Goal: Find specific page/section: Find specific page/section

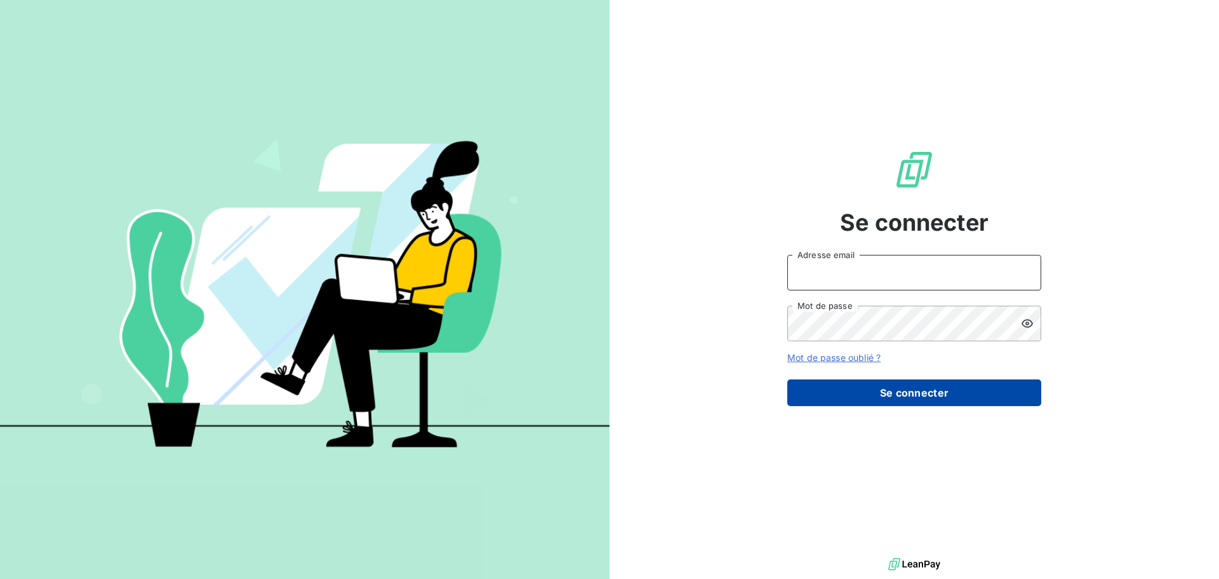
type input "[EMAIL_ADDRESS][PERSON_NAME][DOMAIN_NAME]"
click at [878, 403] on button "Se connecter" at bounding box center [915, 392] width 254 height 27
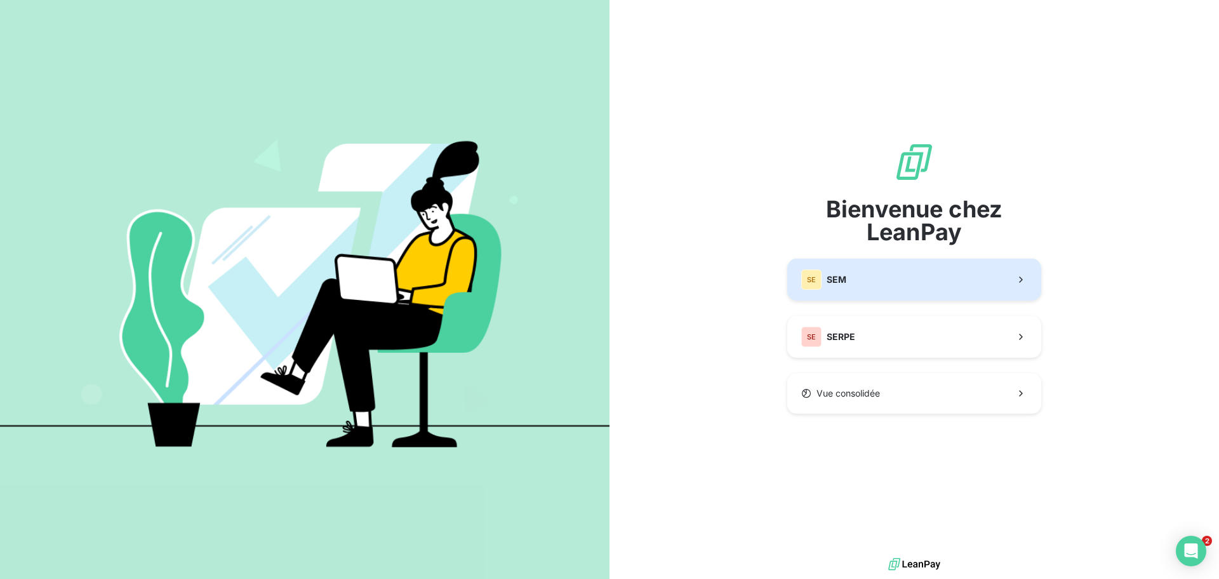
click at [885, 280] on button "SE SEM" at bounding box center [915, 279] width 254 height 42
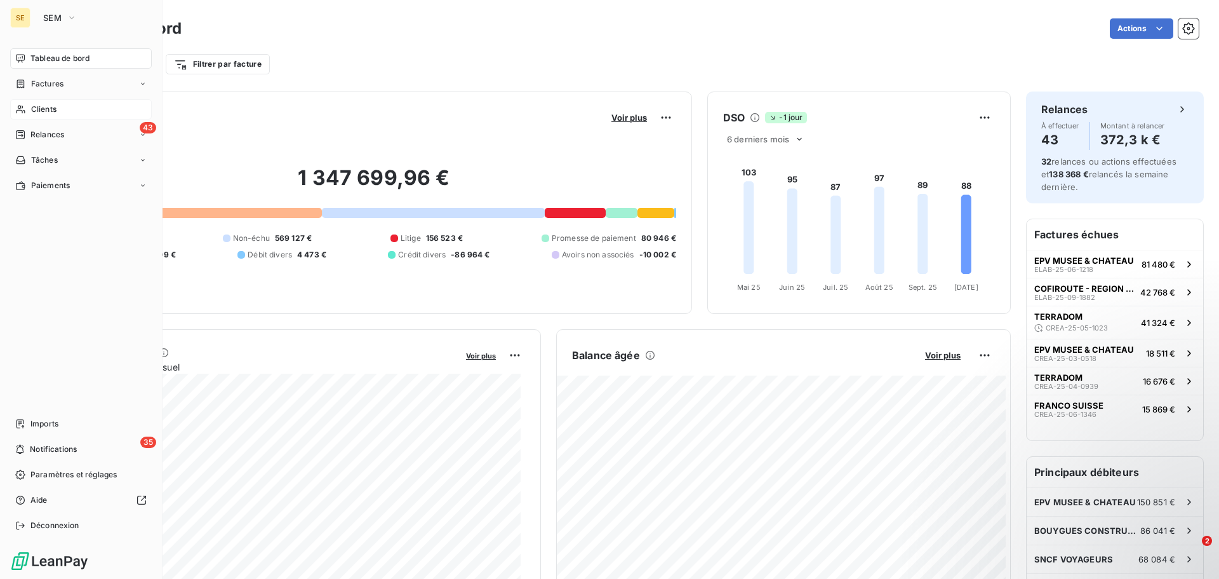
click at [44, 109] on span "Clients" at bounding box center [43, 109] width 25 height 11
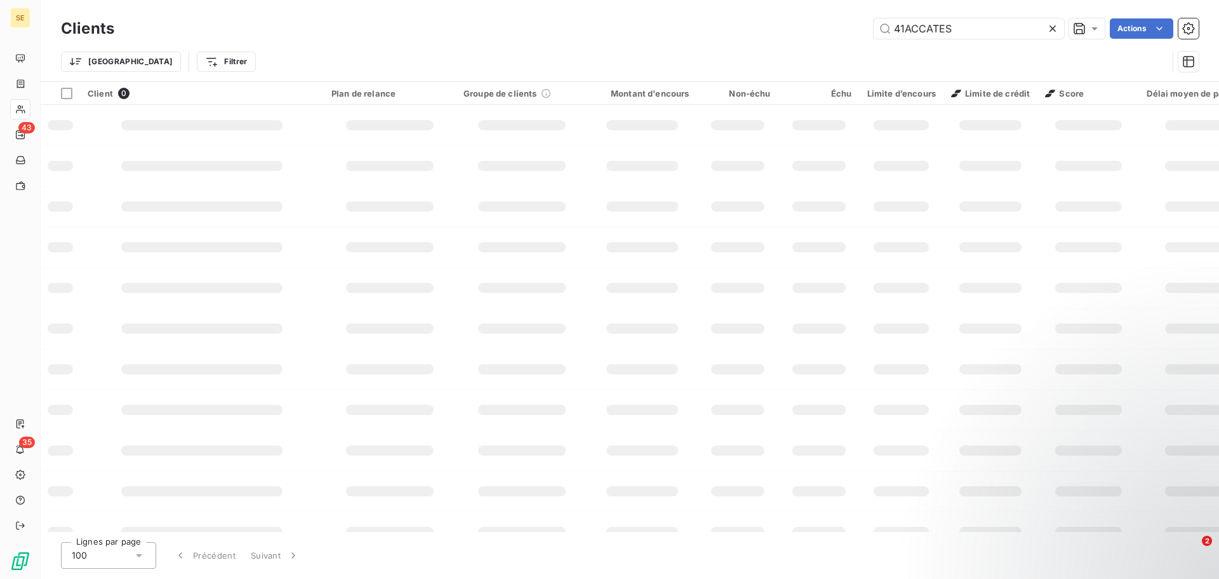
type input "41ACCATES"
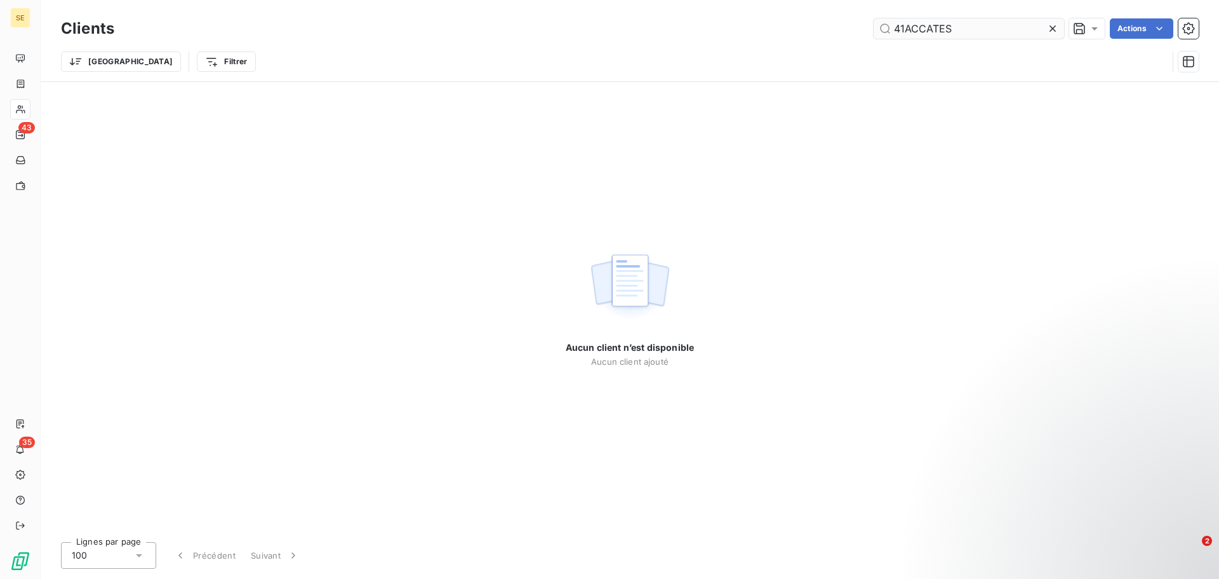
drag, startPoint x: 951, startPoint y: 28, endPoint x: 892, endPoint y: 29, distance: 59.1
click at [892, 29] on input "41ACCATES" at bounding box center [969, 28] width 191 height 20
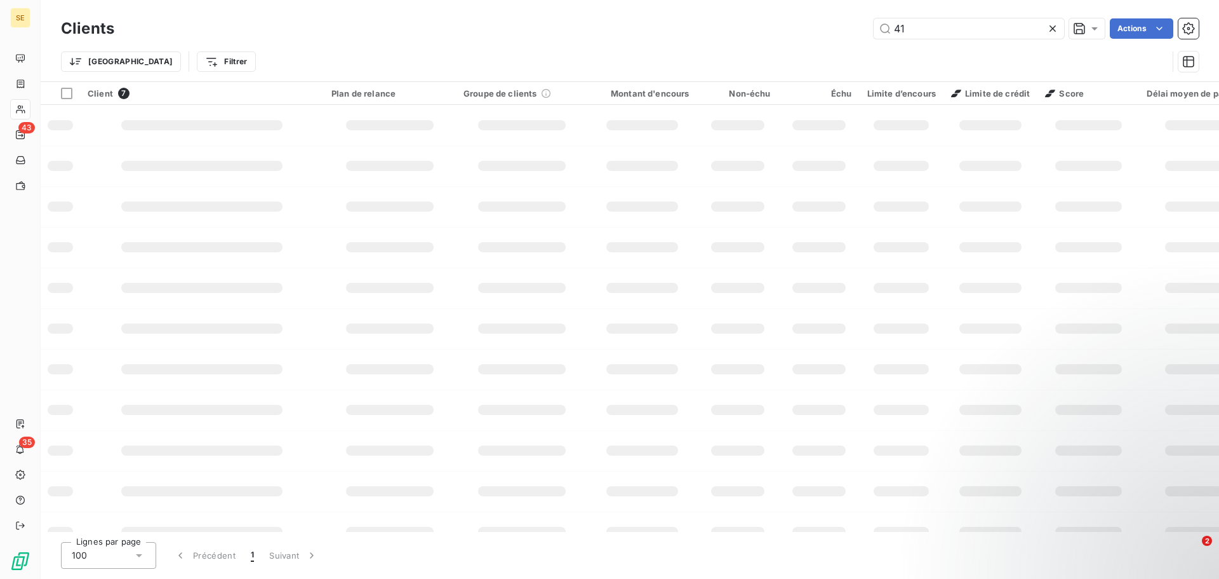
type input "4"
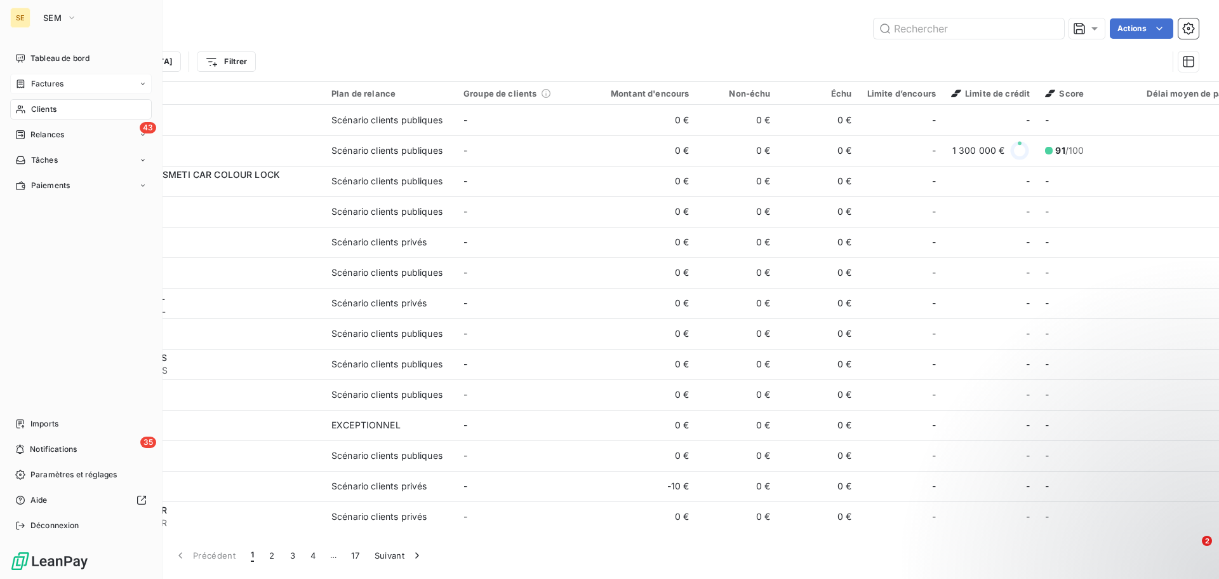
click at [52, 81] on span "Factures" at bounding box center [47, 83] width 32 height 11
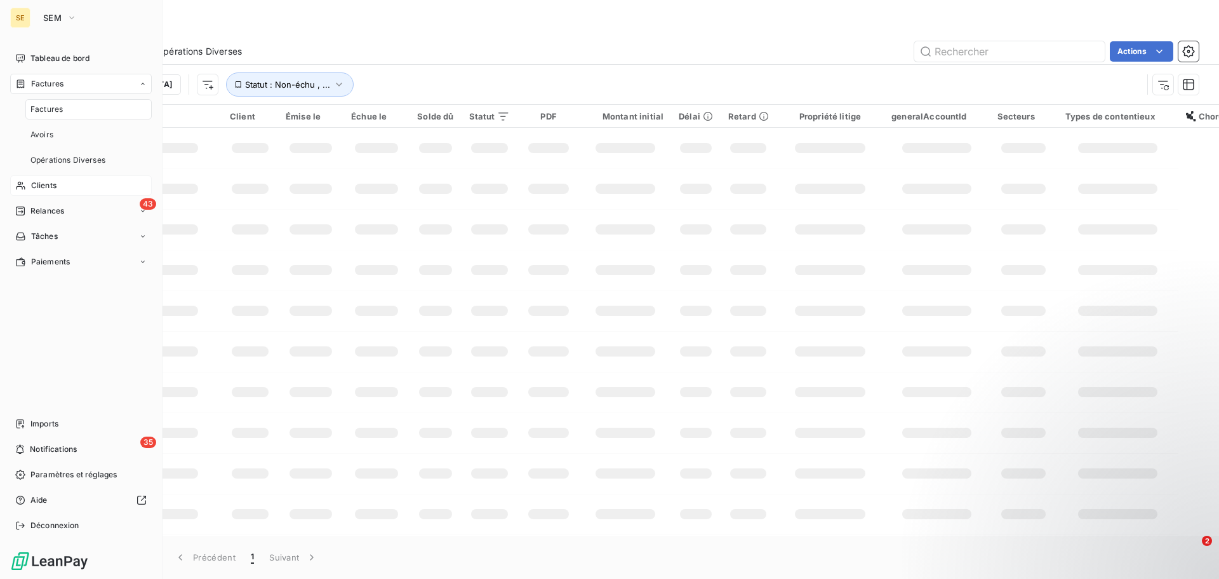
click at [50, 112] on span "Factures" at bounding box center [46, 109] width 32 height 11
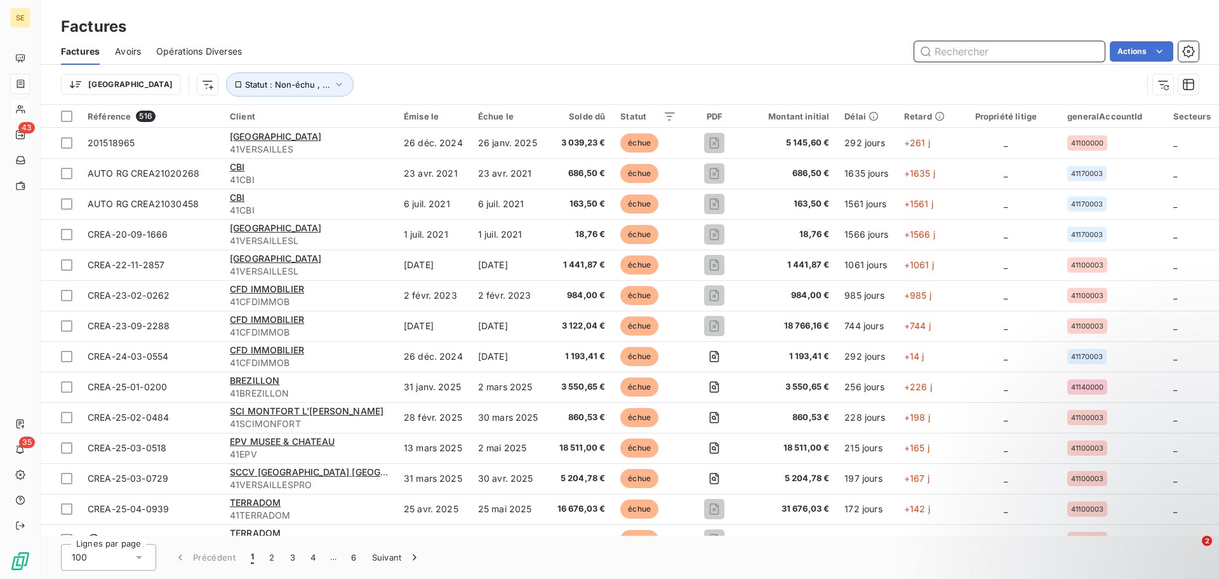
click at [961, 59] on input "text" at bounding box center [1010, 51] width 191 height 20
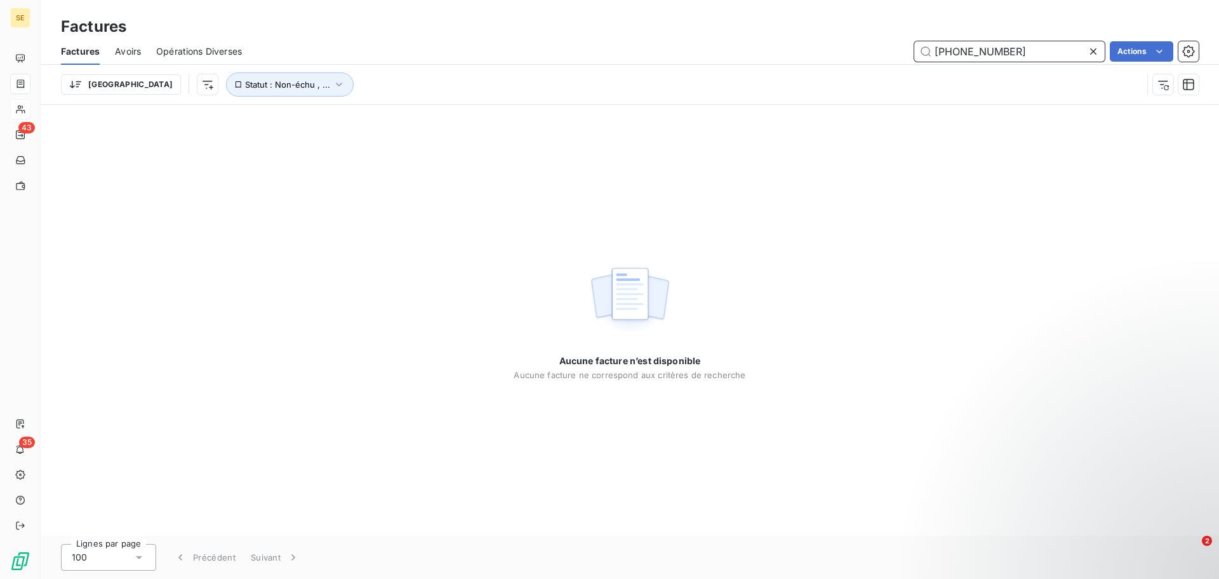
type input "013-23-03-1094"
drag, startPoint x: 1028, startPoint y: 57, endPoint x: 921, endPoint y: 56, distance: 106.7
click at [921, 56] on input "013-23-03-1094" at bounding box center [1010, 51] width 191 height 20
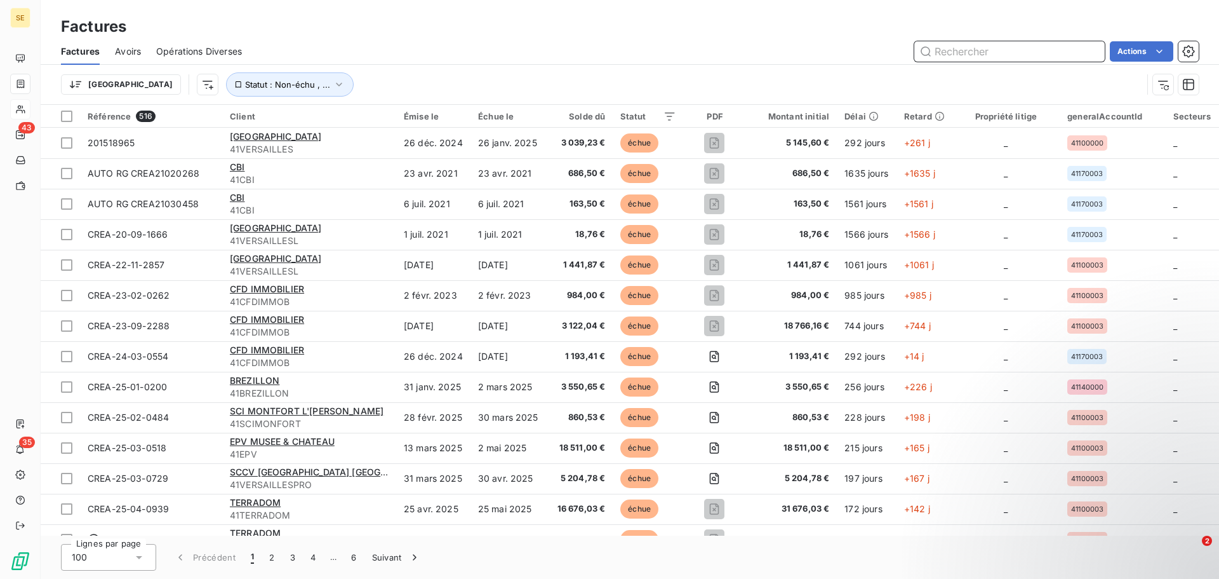
click at [958, 52] on input "text" at bounding box center [1010, 51] width 191 height 20
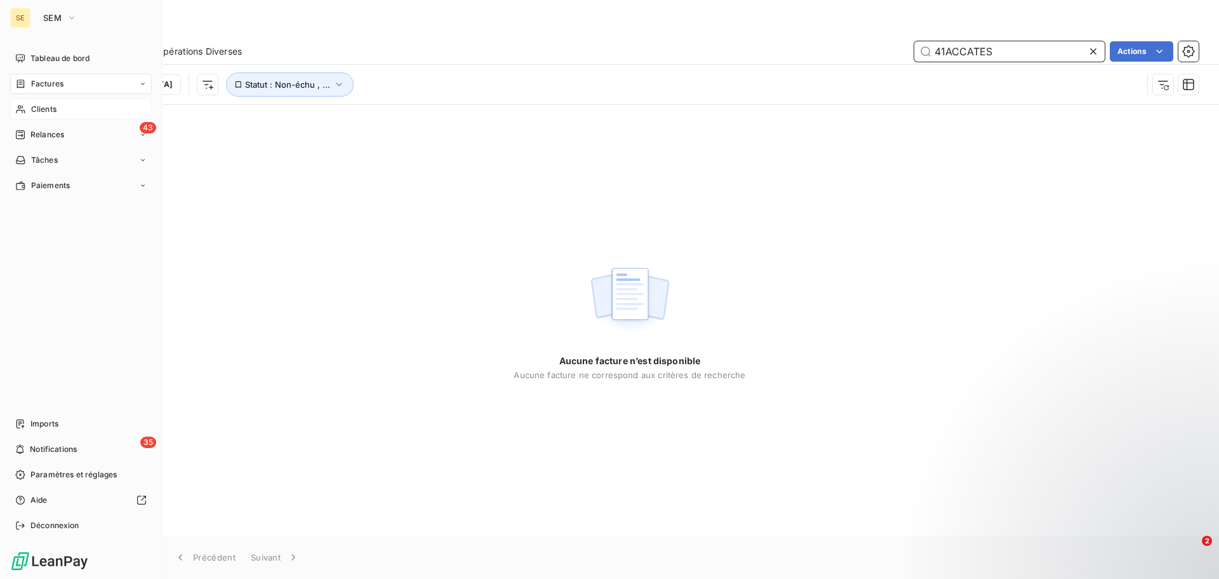
type input "41ACCATES"
click at [58, 107] on div "Clients" at bounding box center [81, 109] width 142 height 20
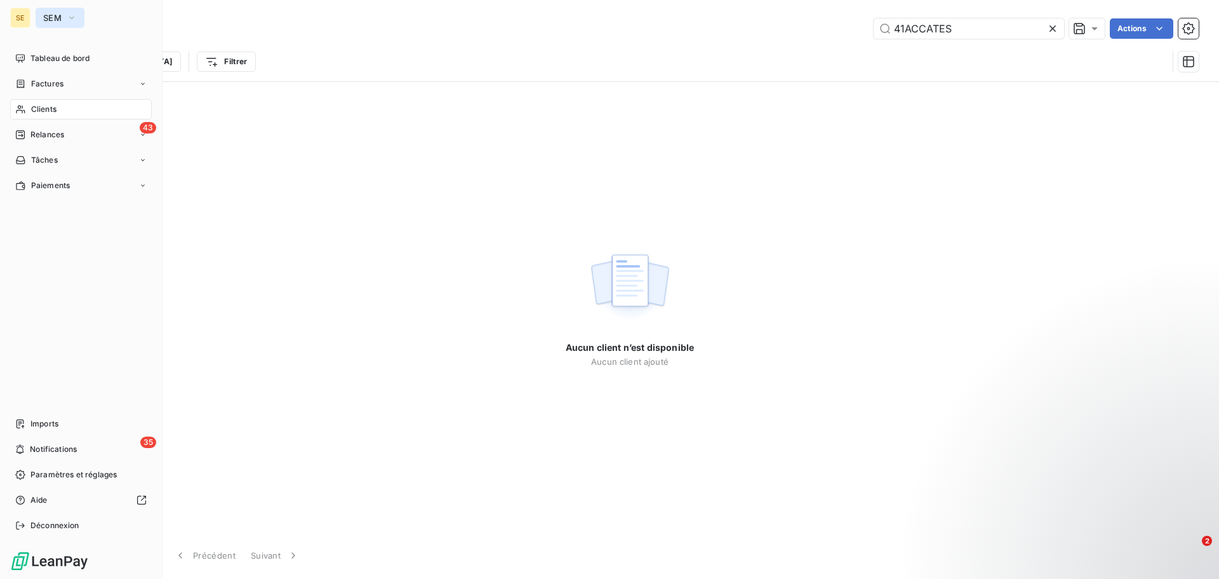
type input "41ACCATES"
click at [79, 15] on button "SEM" at bounding box center [60, 18] width 49 height 20
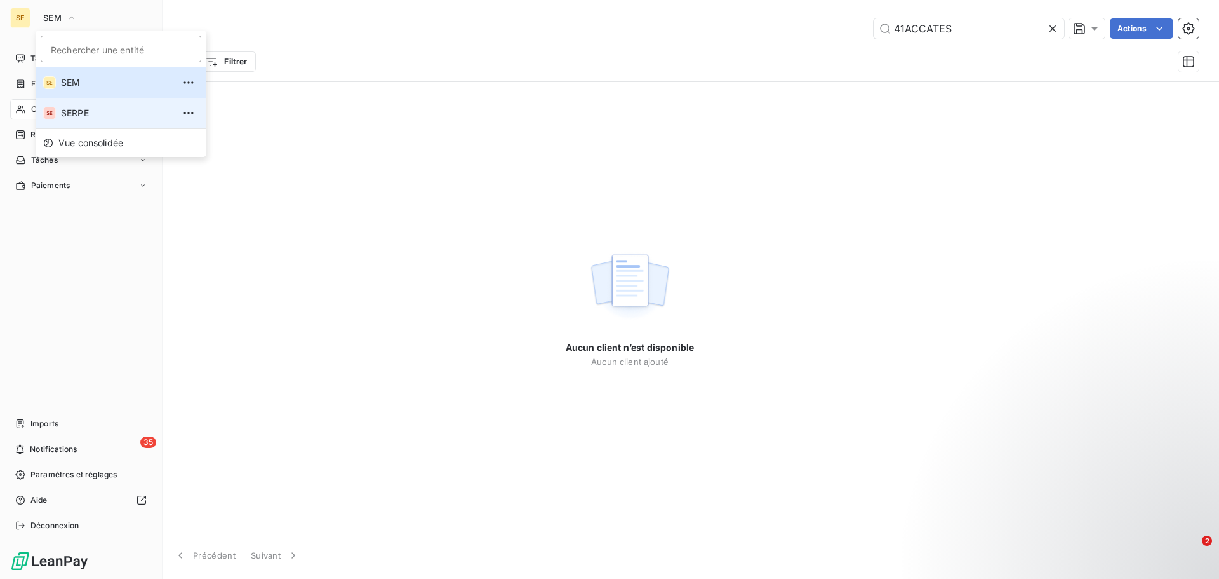
click at [83, 114] on span "SERPE" at bounding box center [117, 113] width 112 height 13
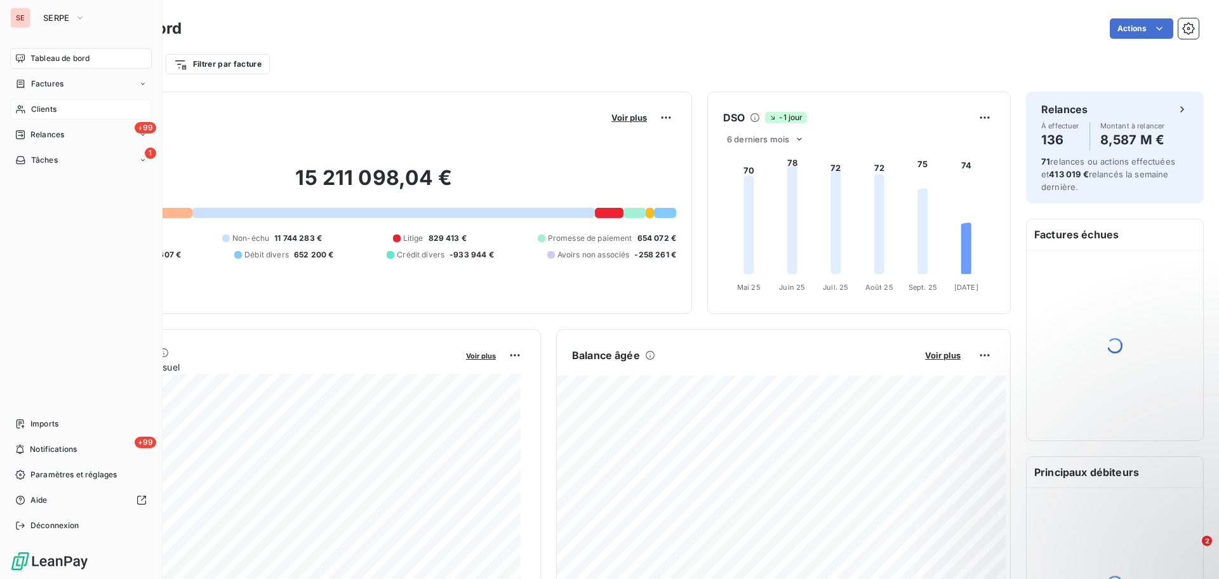
click at [65, 109] on div "Clients" at bounding box center [81, 109] width 142 height 20
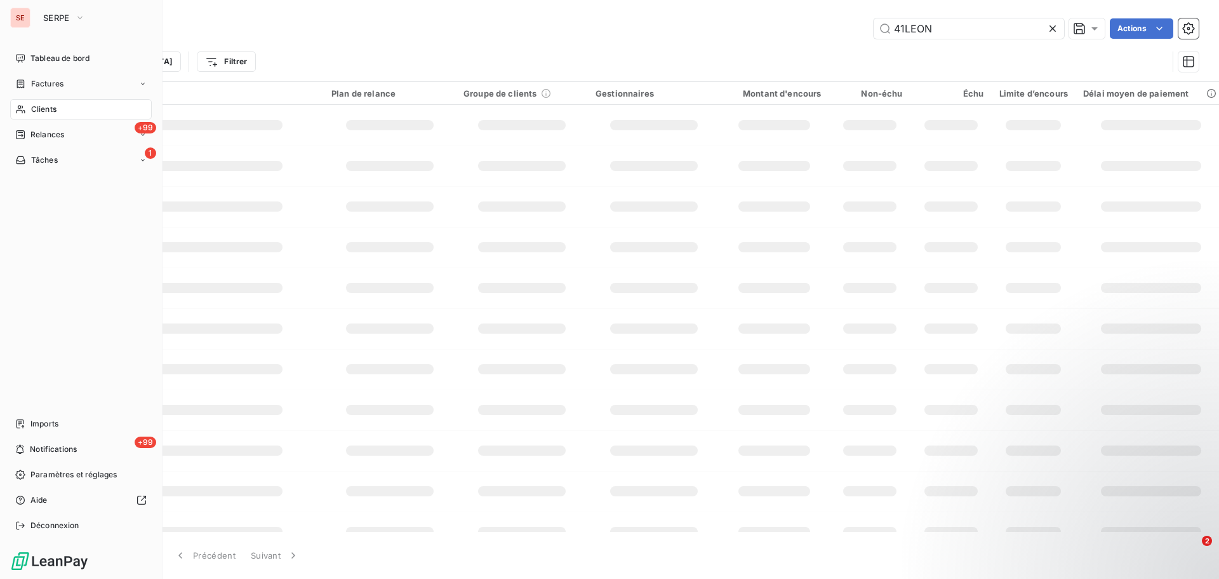
type input "41ACCATES"
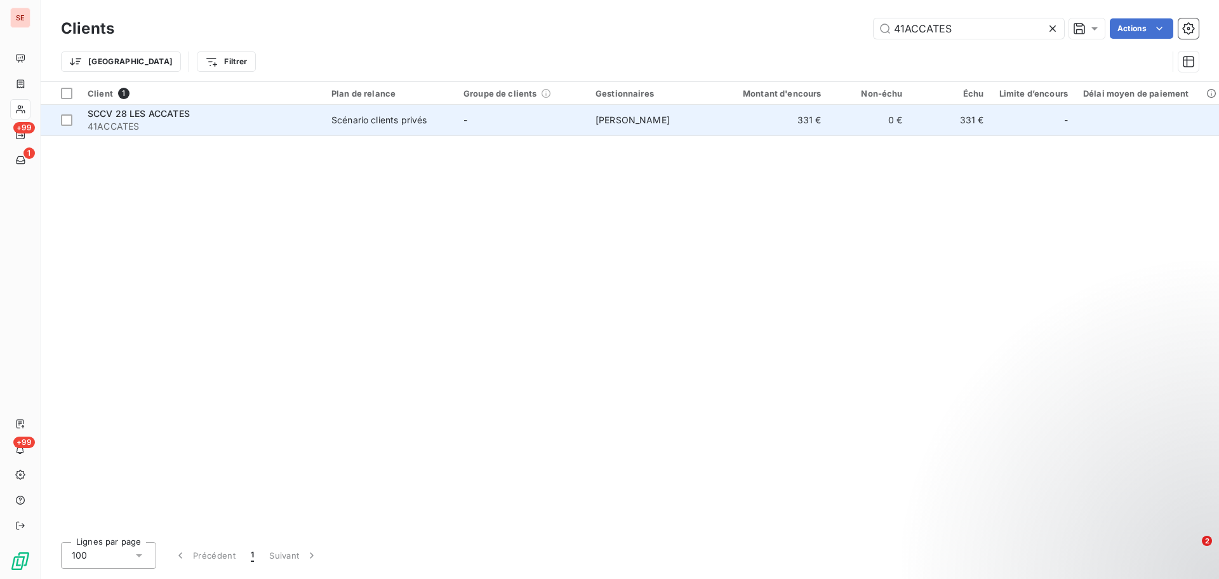
click at [676, 117] on td "[PERSON_NAME]" at bounding box center [654, 120] width 132 height 30
